Goal: Information Seeking & Learning: Understand process/instructions

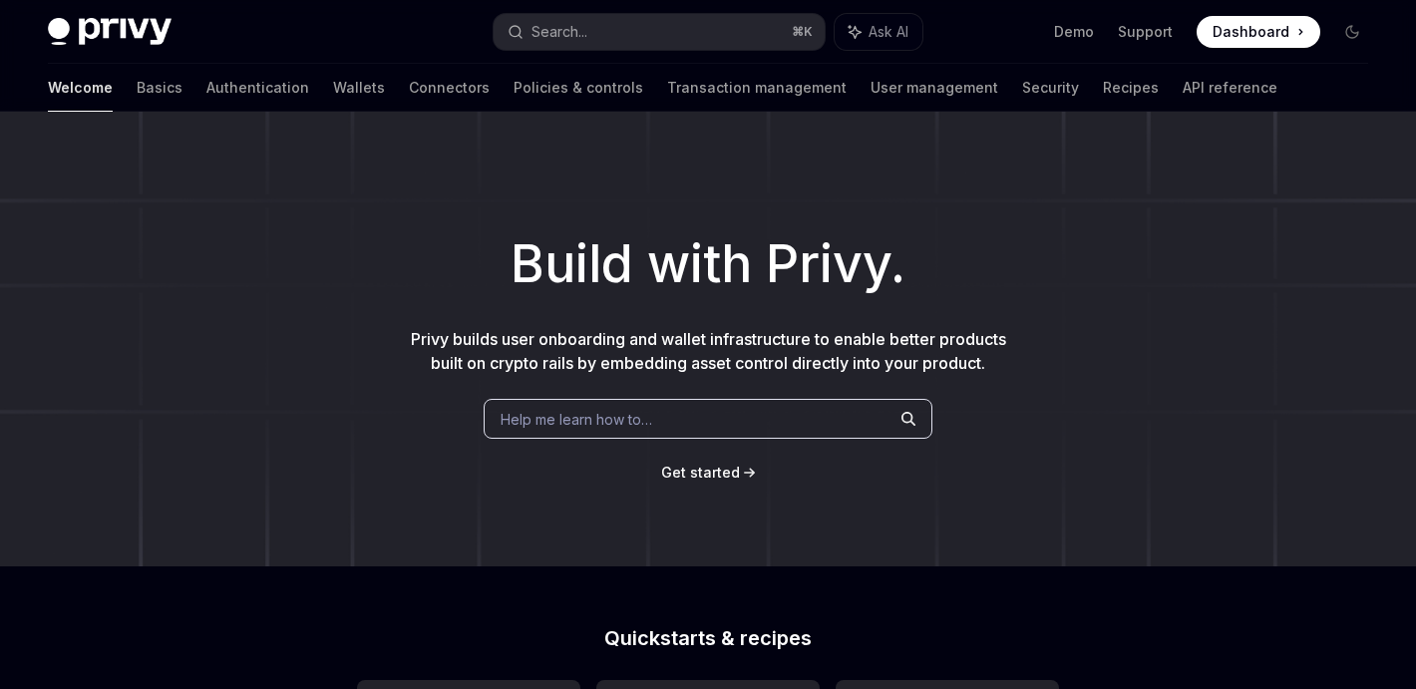
click at [602, 418] on span "Help me learn how to…" at bounding box center [577, 419] width 152 height 21
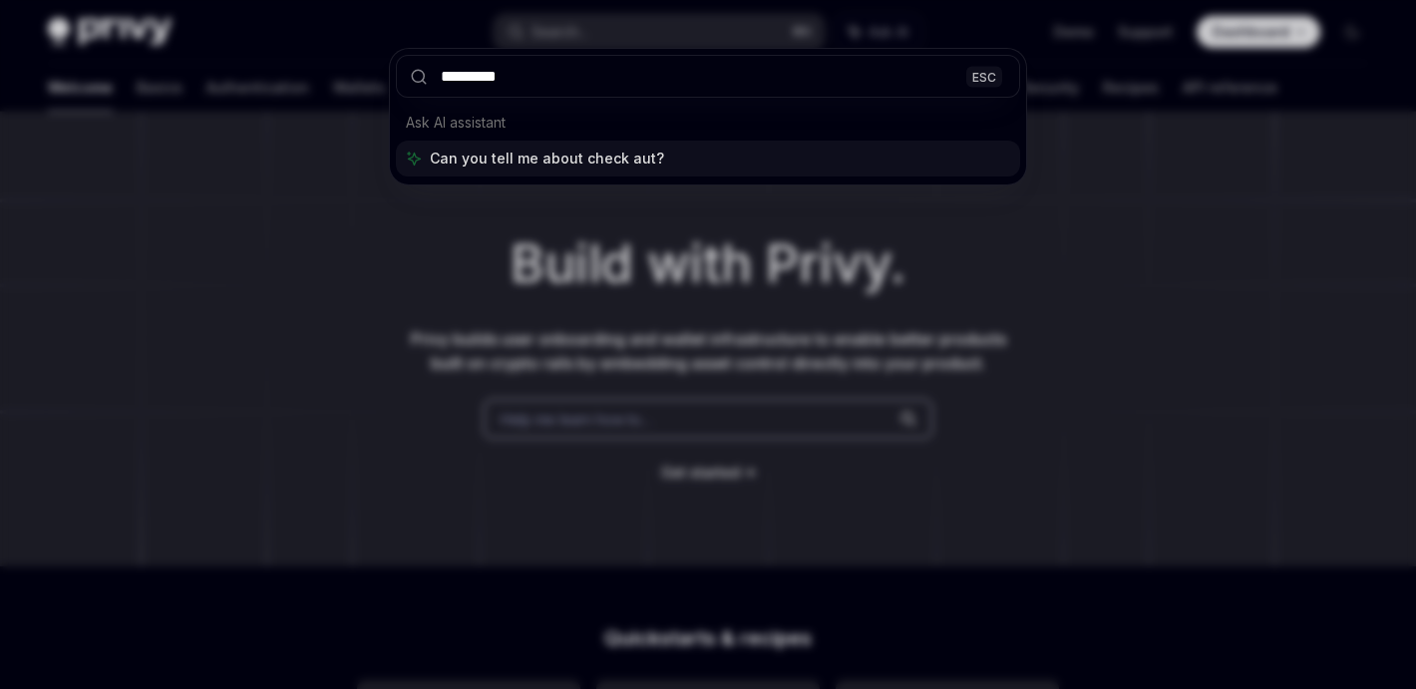
type input "**********"
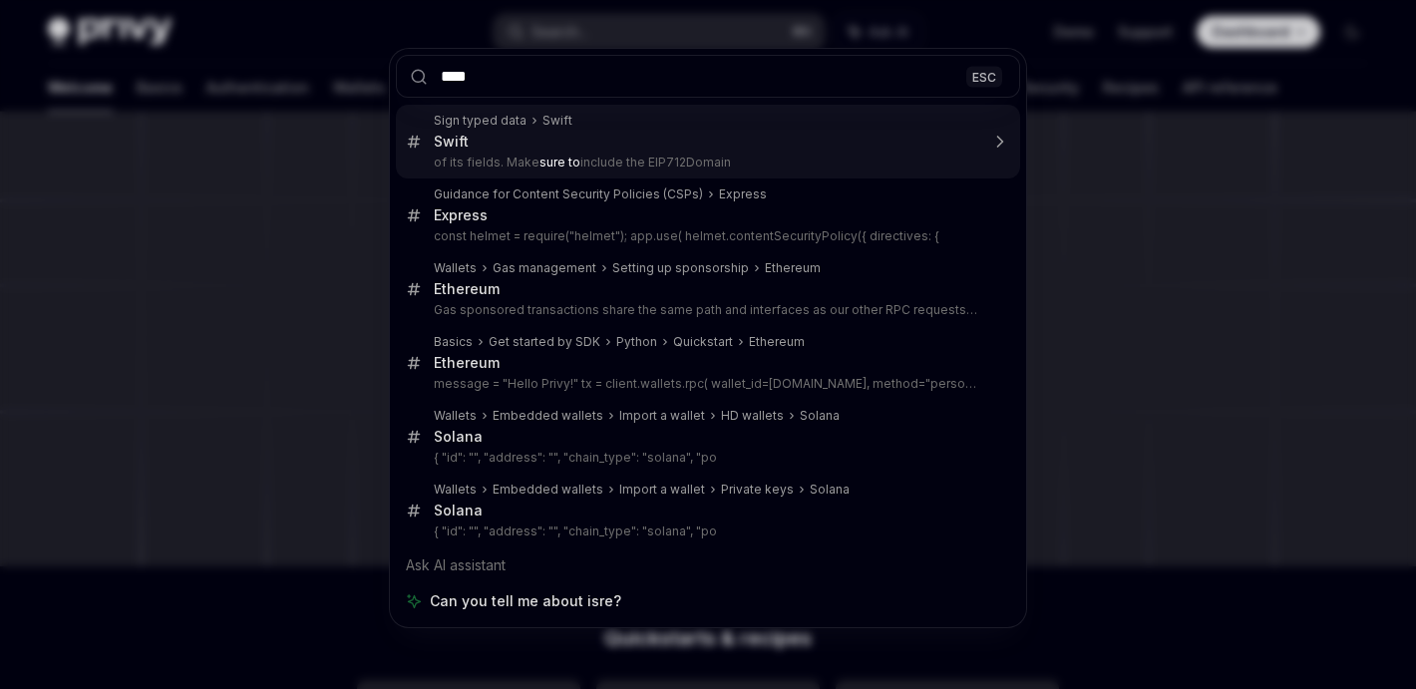
type input "*****"
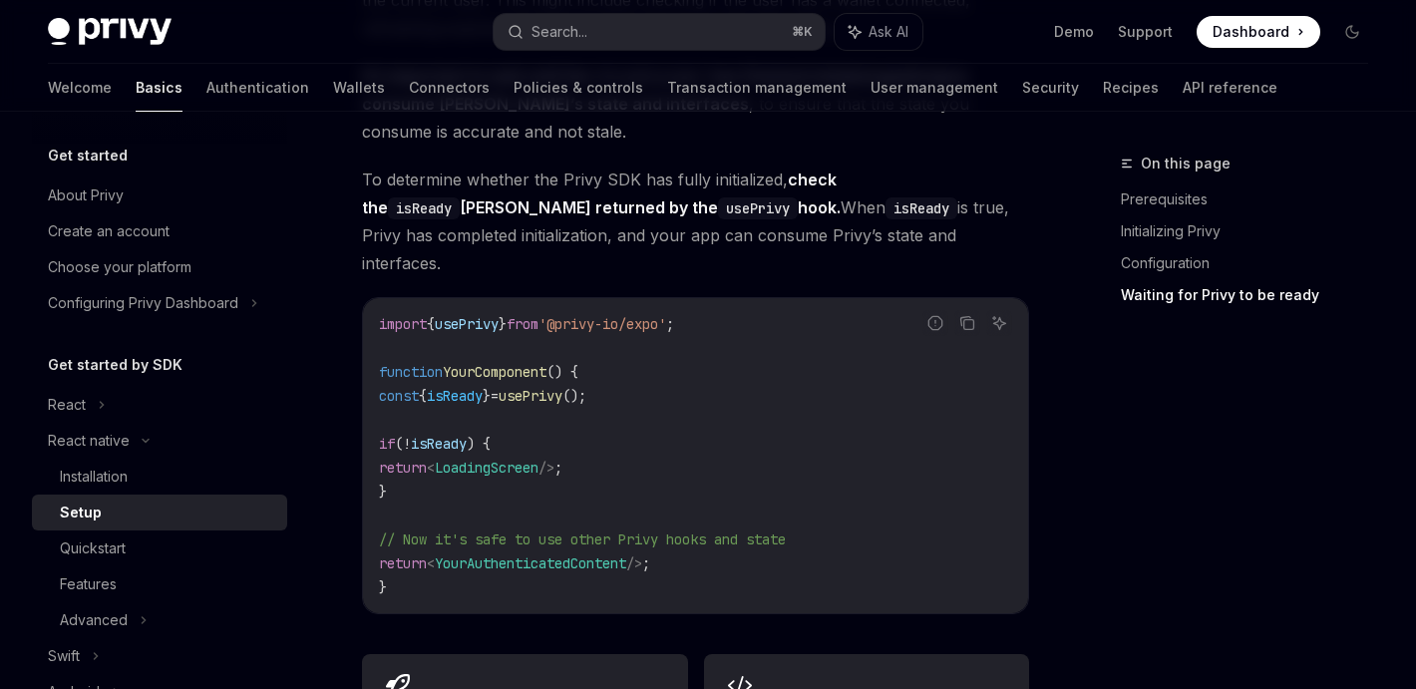
scroll to position [1425, 0]
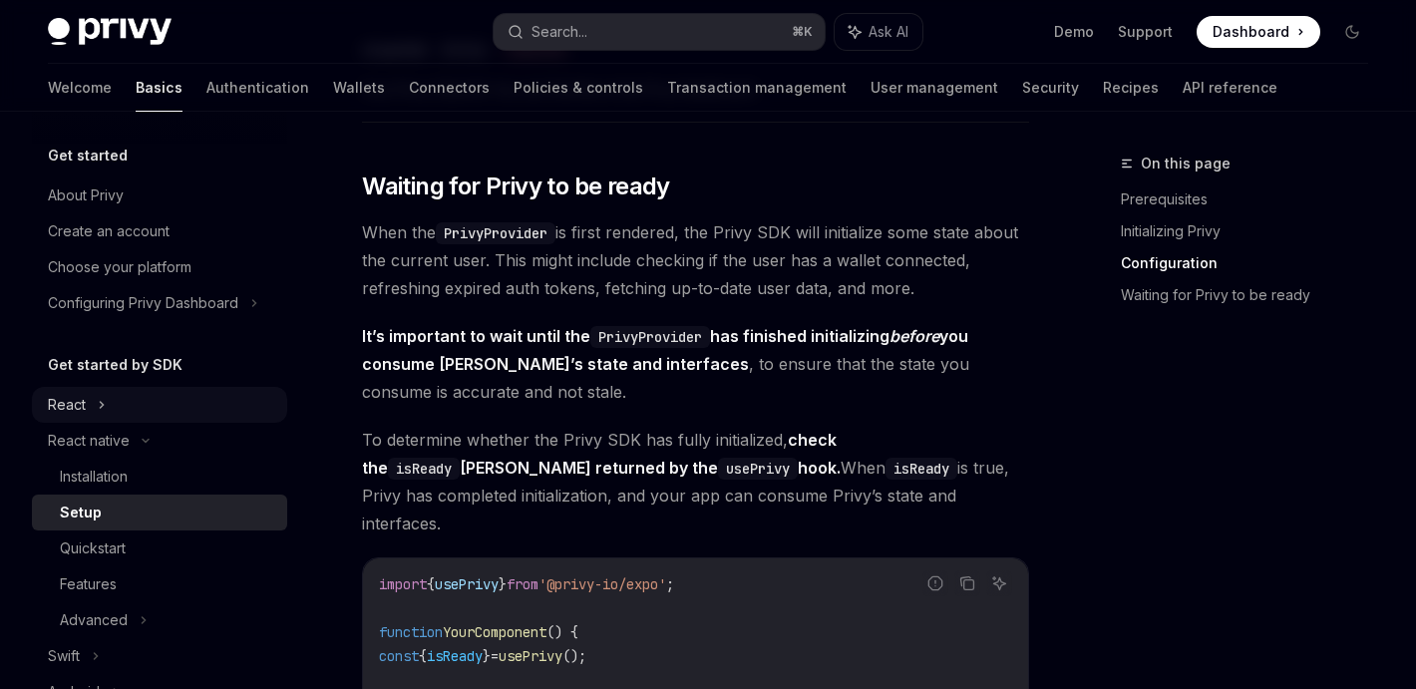
click at [136, 409] on div "React" at bounding box center [159, 405] width 255 height 36
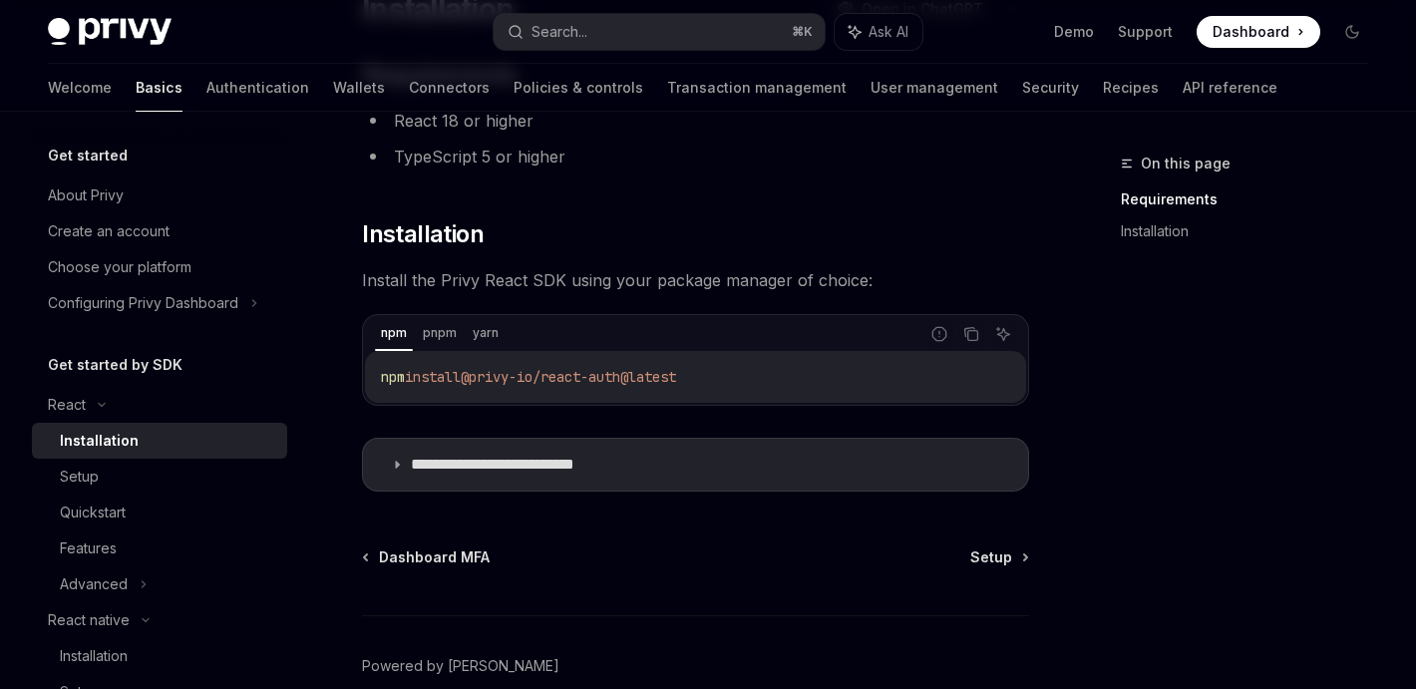
scroll to position [291, 0]
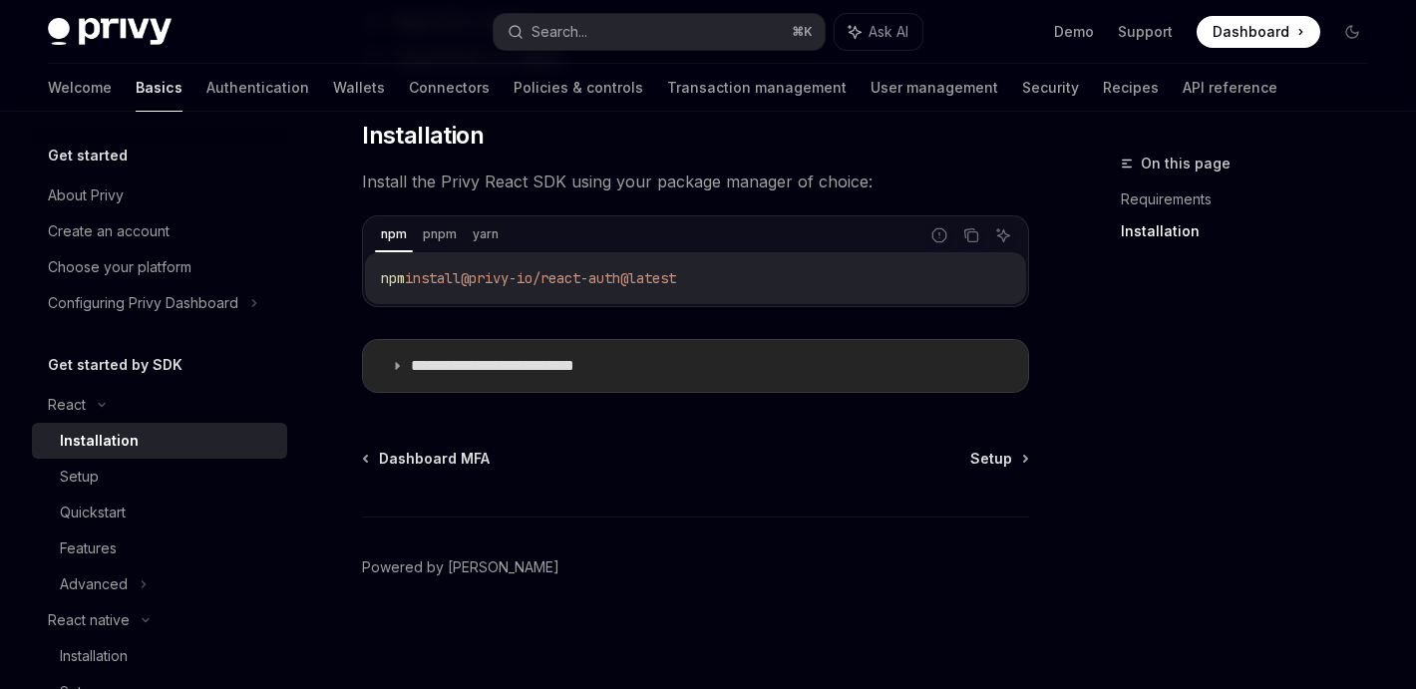
click at [820, 373] on summary "**********" at bounding box center [695, 366] width 665 height 52
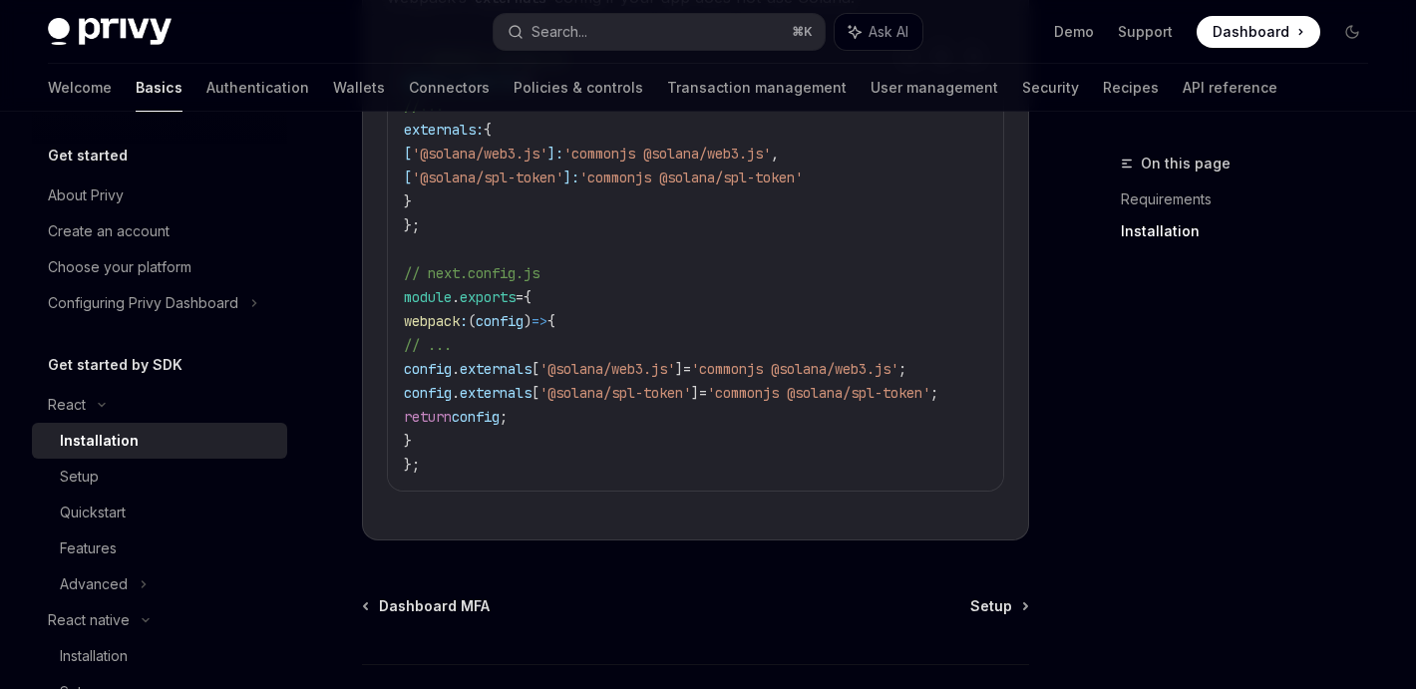
scroll to position [920, 0]
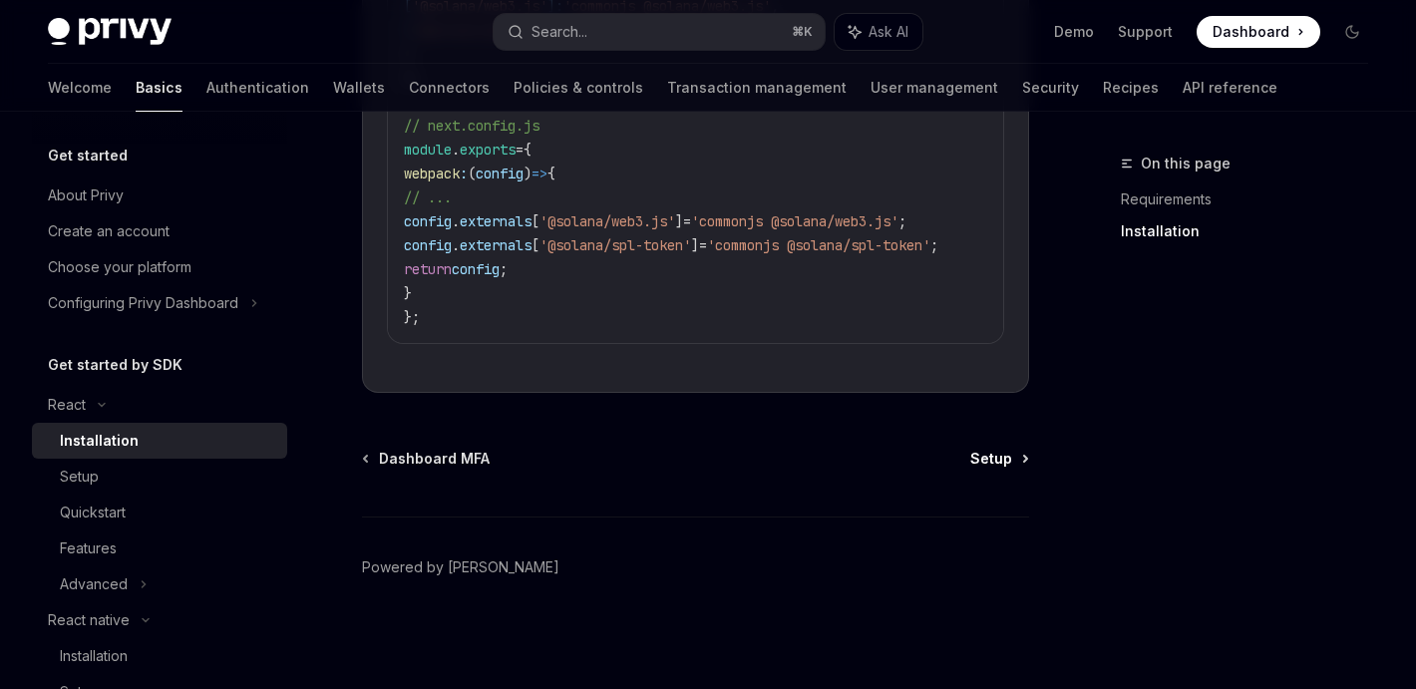
click at [1004, 456] on span "Setup" at bounding box center [991, 459] width 42 height 20
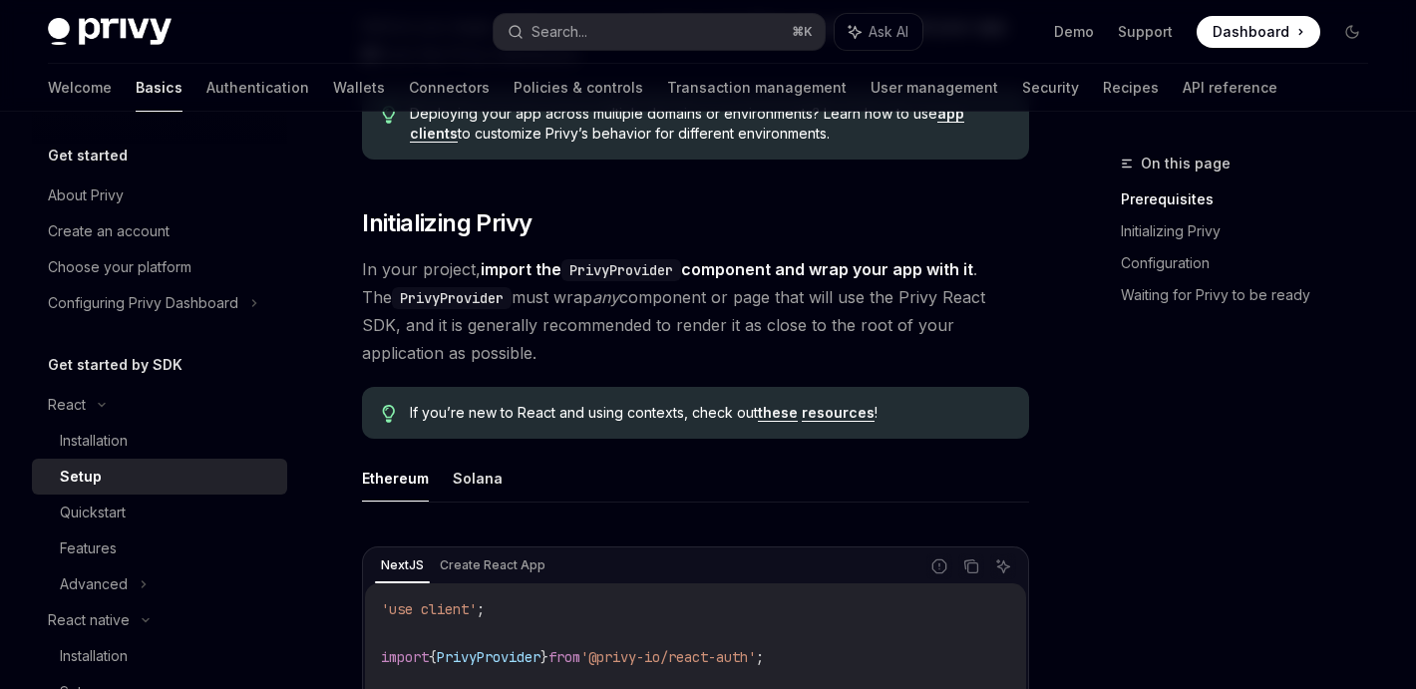
scroll to position [509, 0]
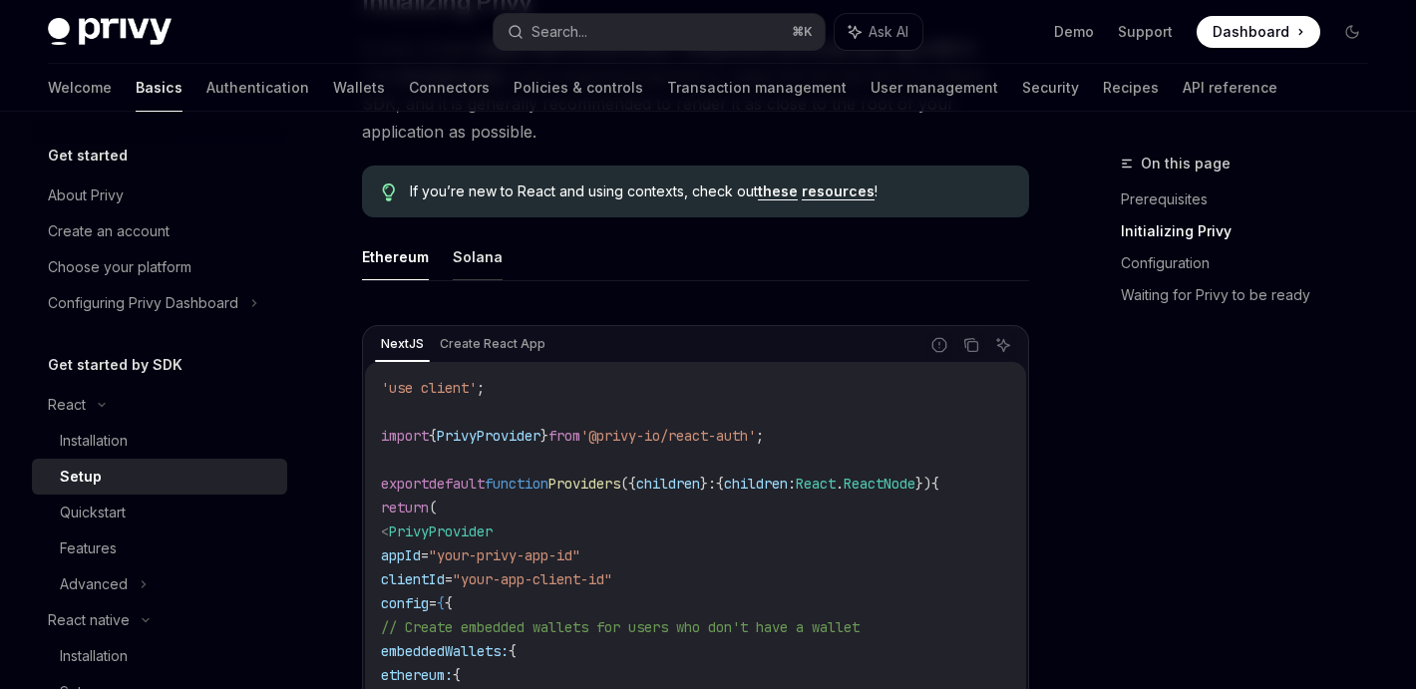
click at [468, 259] on button "Solana" at bounding box center [478, 256] width 50 height 47
type textarea "*"
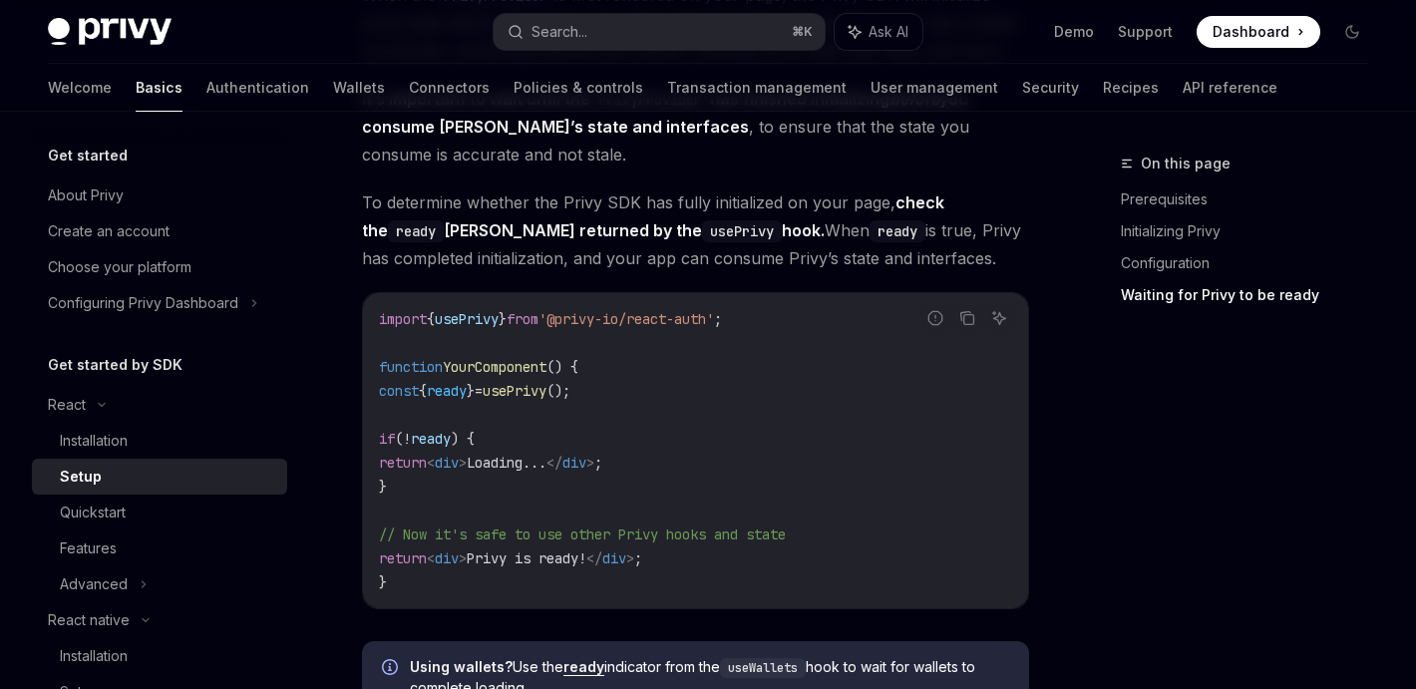
scroll to position [2202, 0]
click at [489, 593] on code "import { usePrivy } from '@privy-io/react-auth' ; function YourComponent () { c…" at bounding box center [695, 449] width 633 height 287
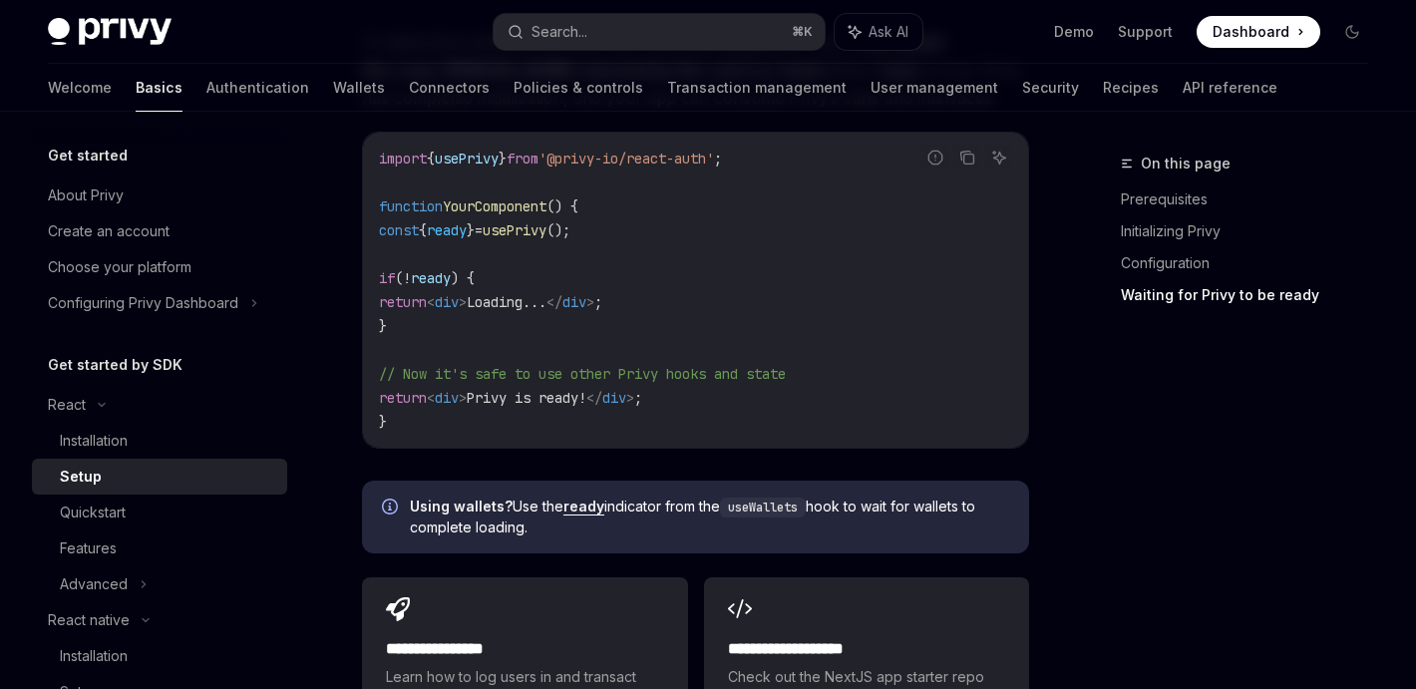
scroll to position [2372, 0]
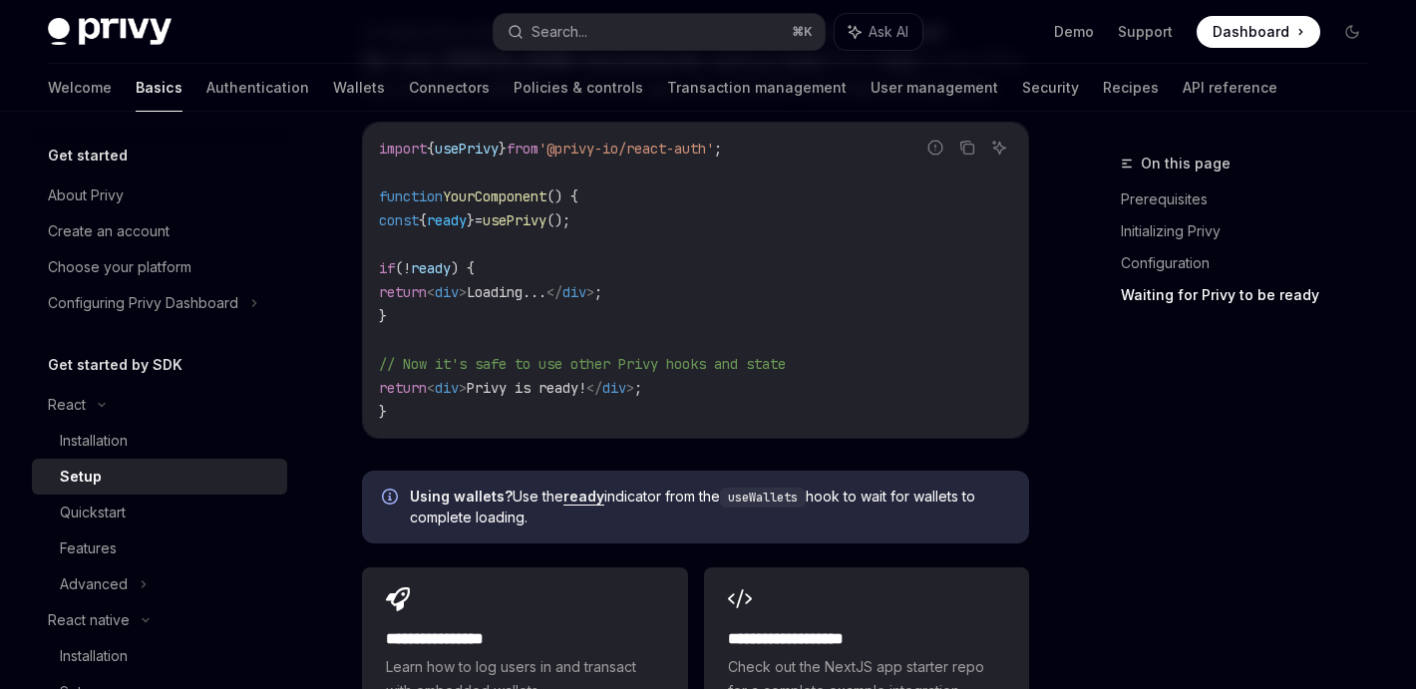
drag, startPoint x: 553, startPoint y: 549, endPoint x: 403, endPoint y: 345, distance: 252.5
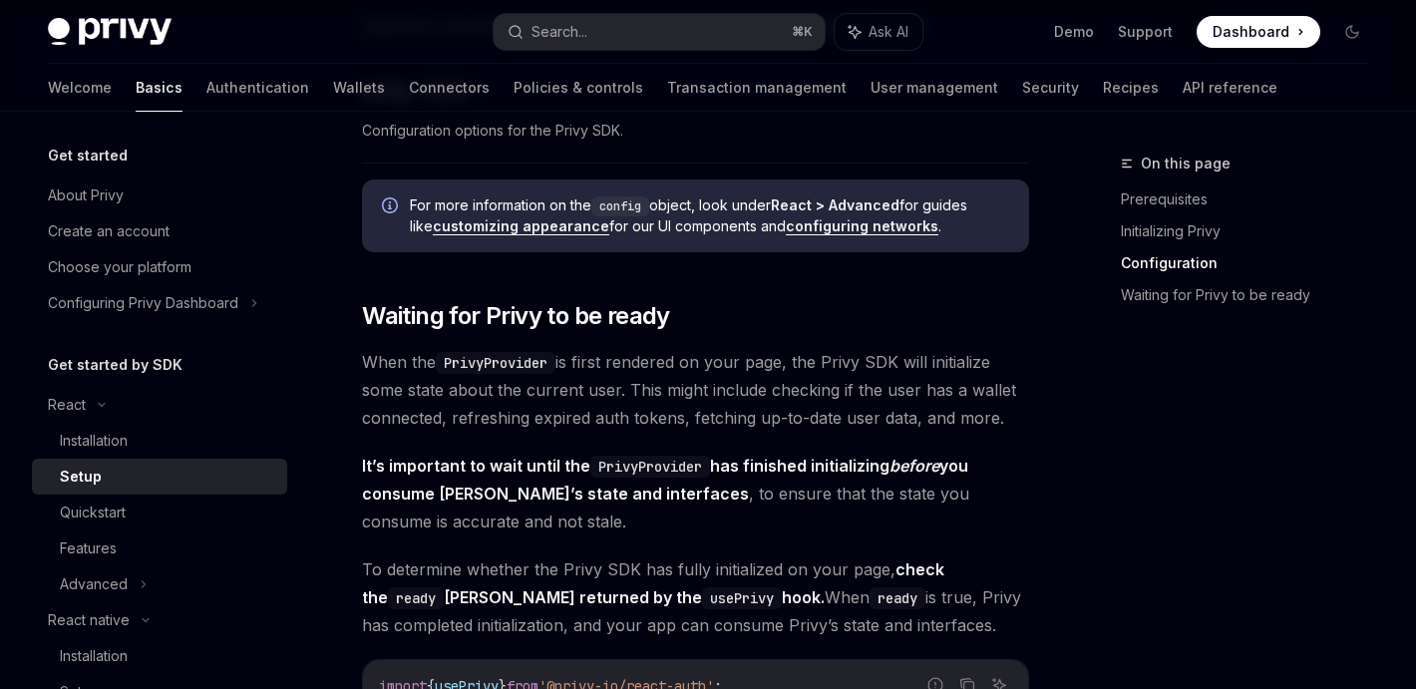
scroll to position [1826, 0]
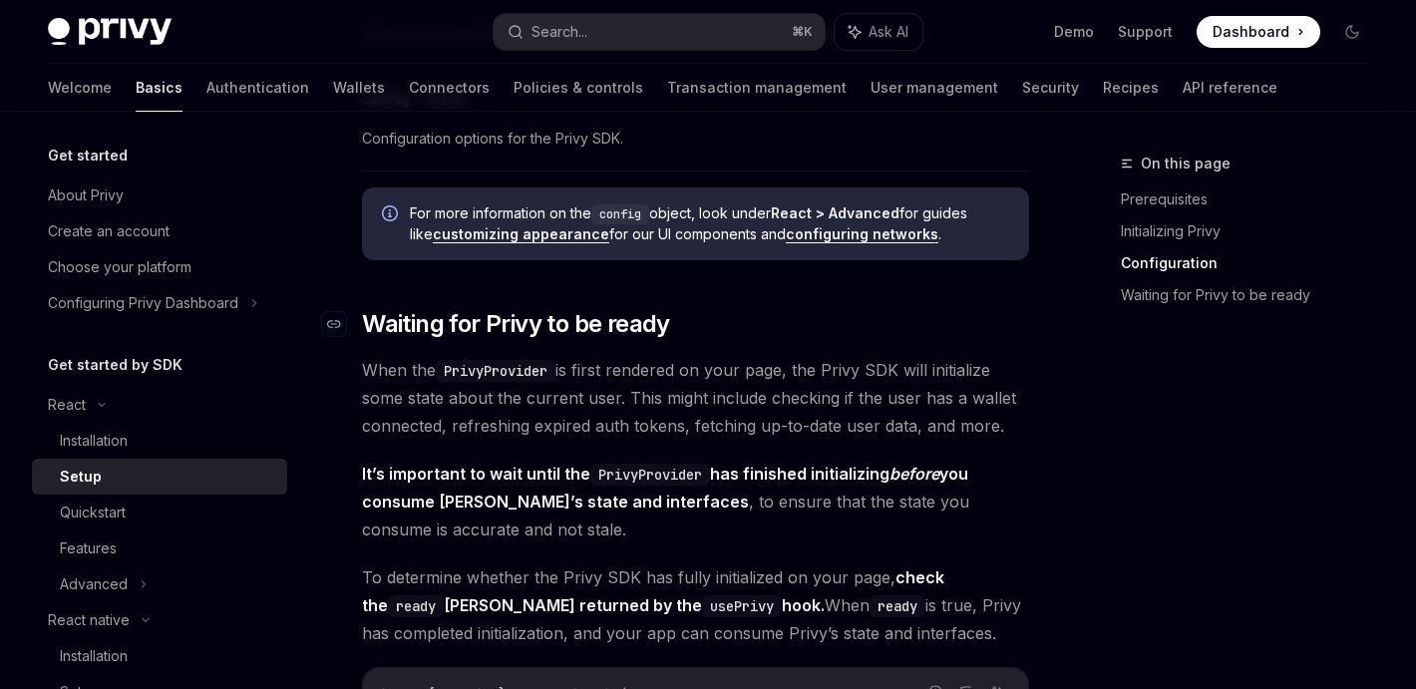
click at [363, 317] on span "Waiting for Privy to be ready" at bounding box center [516, 324] width 308 height 32
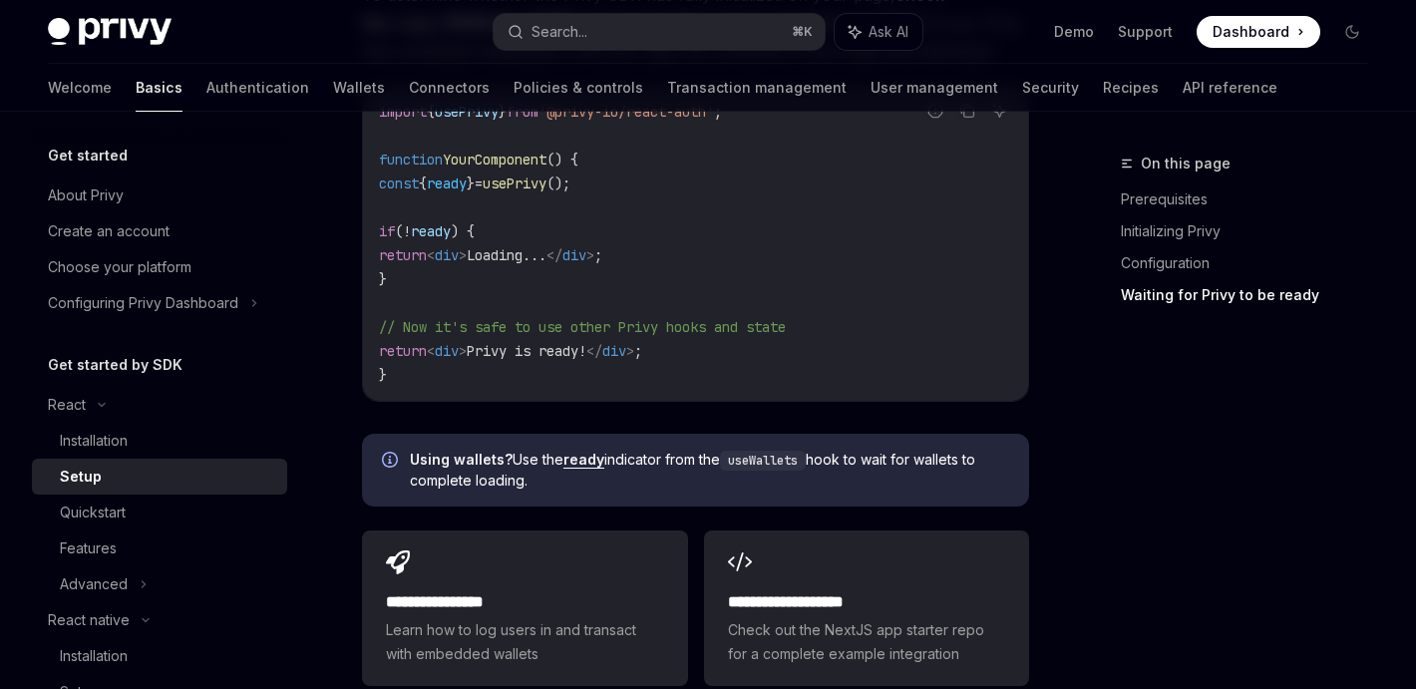
scroll to position [2387, 0]
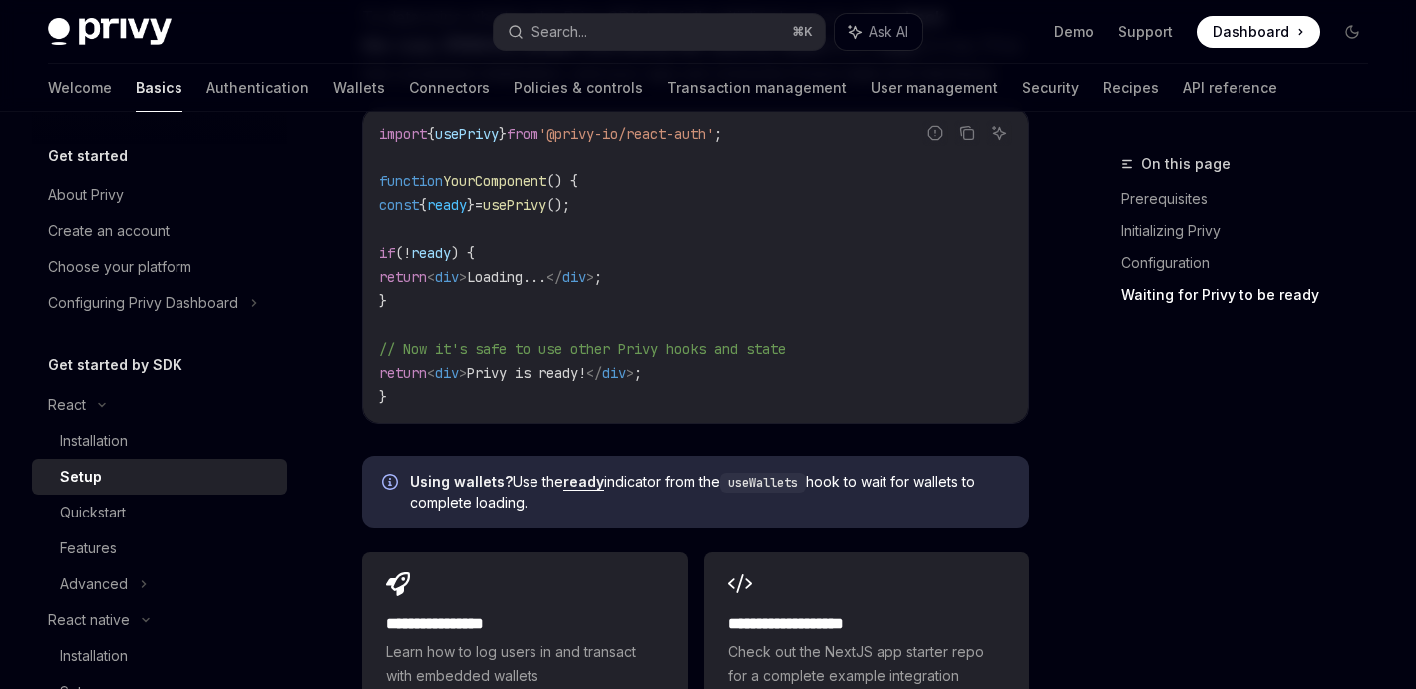
click at [896, 389] on code "import { usePrivy } from '@privy-io/react-auth' ; function YourComponent () { c…" at bounding box center [695, 265] width 633 height 287
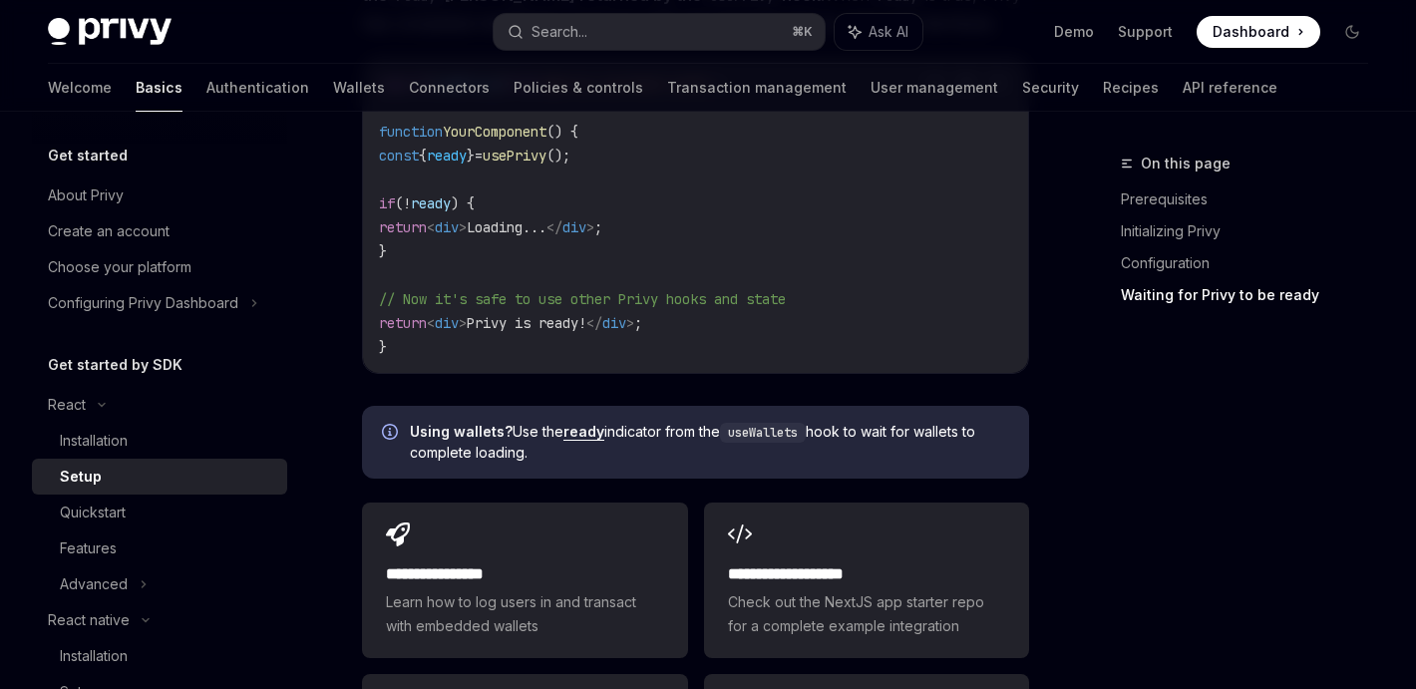
scroll to position [2448, 0]
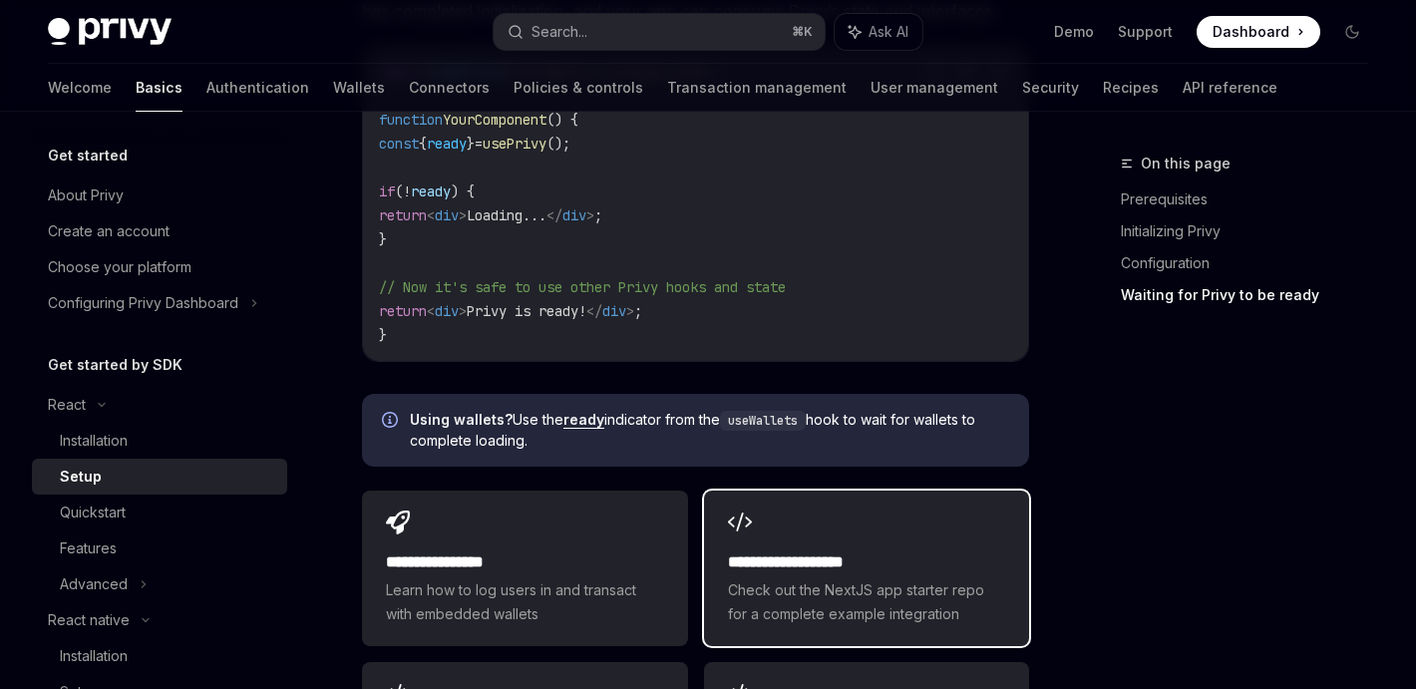
click at [856, 560] on h2 "**********" at bounding box center [866, 563] width 277 height 24
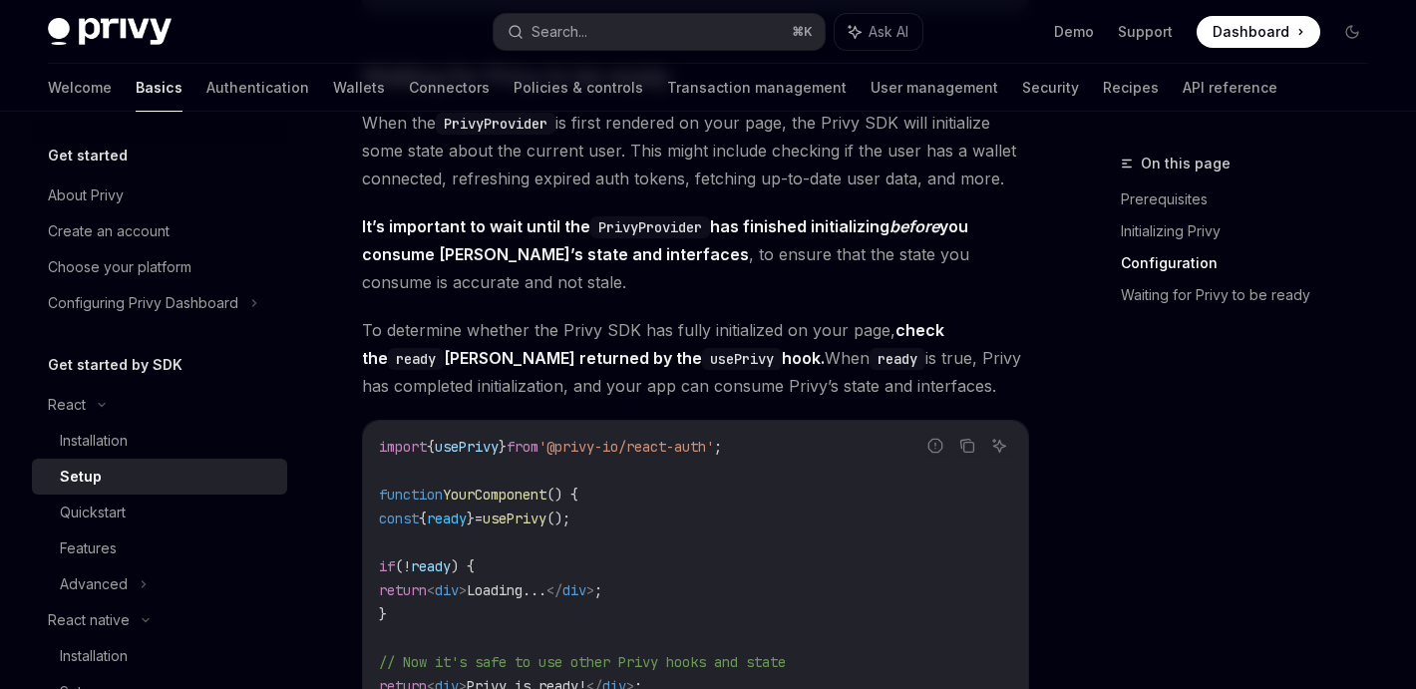
scroll to position [2241, 0]
